Goal: Task Accomplishment & Management: Use online tool/utility

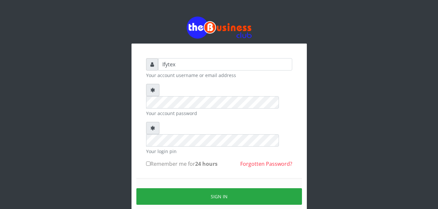
type input "Ifytex"
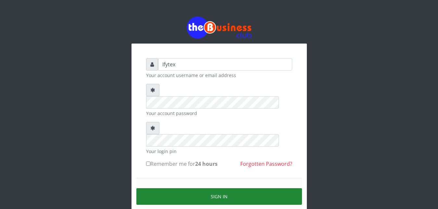
click at [183, 188] on button "Sign in" at bounding box center [219, 196] width 166 height 17
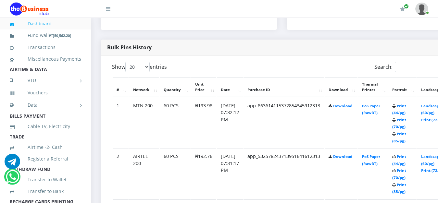
scroll to position [315, 0]
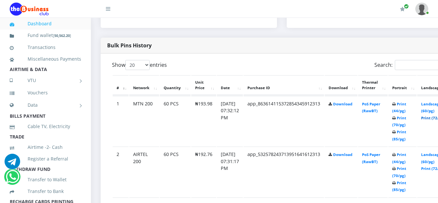
click at [435, 116] on link "Print (72/pg)" at bounding box center [433, 118] width 24 height 5
click at [434, 166] on link "Print (72/pg)" at bounding box center [433, 168] width 24 height 5
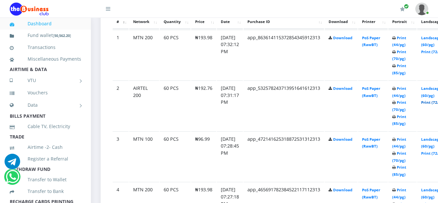
scroll to position [398, 0]
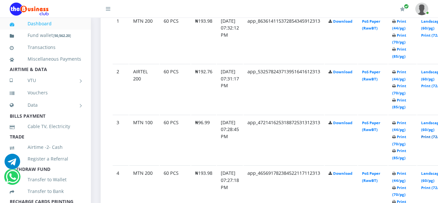
click at [432, 135] on link "Print (72/pg)" at bounding box center [433, 137] width 24 height 5
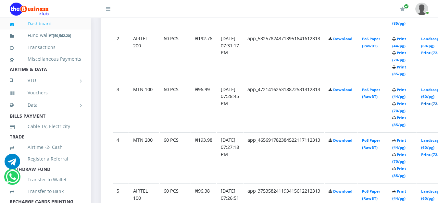
scroll to position [447, 0]
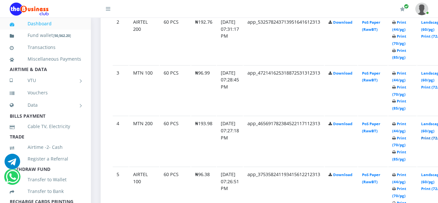
click at [432, 136] on link "Print (72/pg)" at bounding box center [433, 138] width 24 height 5
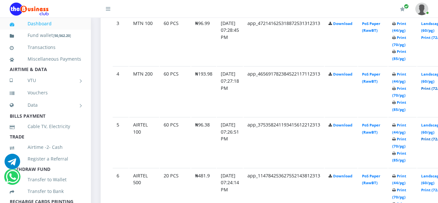
scroll to position [514, 0]
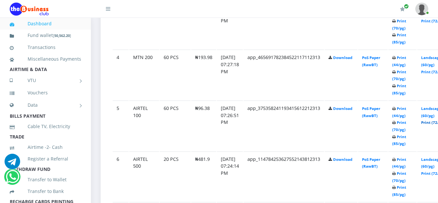
click at [434, 120] on link "Print (72/pg)" at bounding box center [433, 122] width 24 height 5
click at [406, 185] on link "Print (85/pg)" at bounding box center [400, 191] width 14 height 12
